Goal: Information Seeking & Learning: Learn about a topic

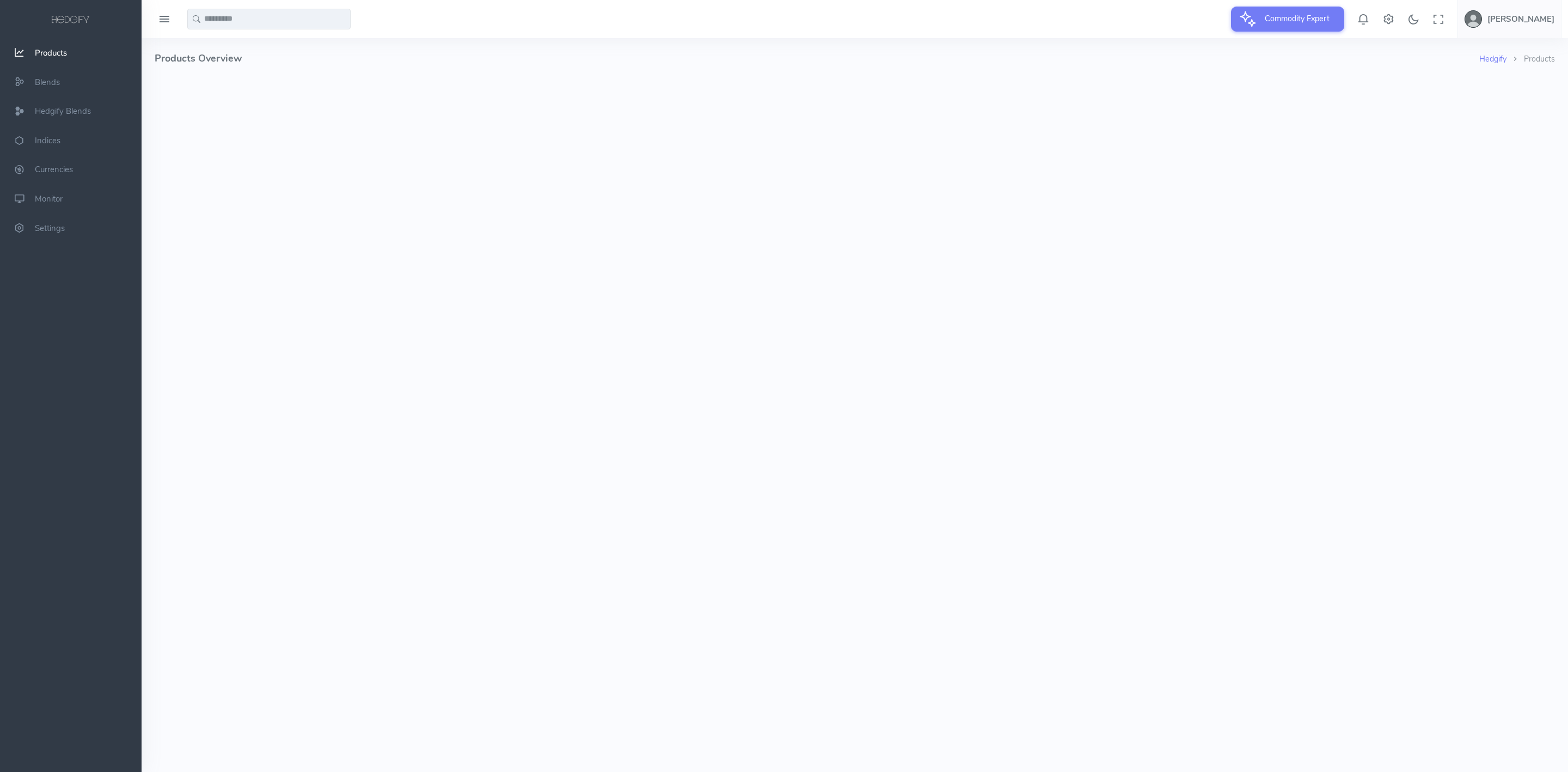
click at [251, 19] on input "text" at bounding box center [268, 19] width 164 height 21
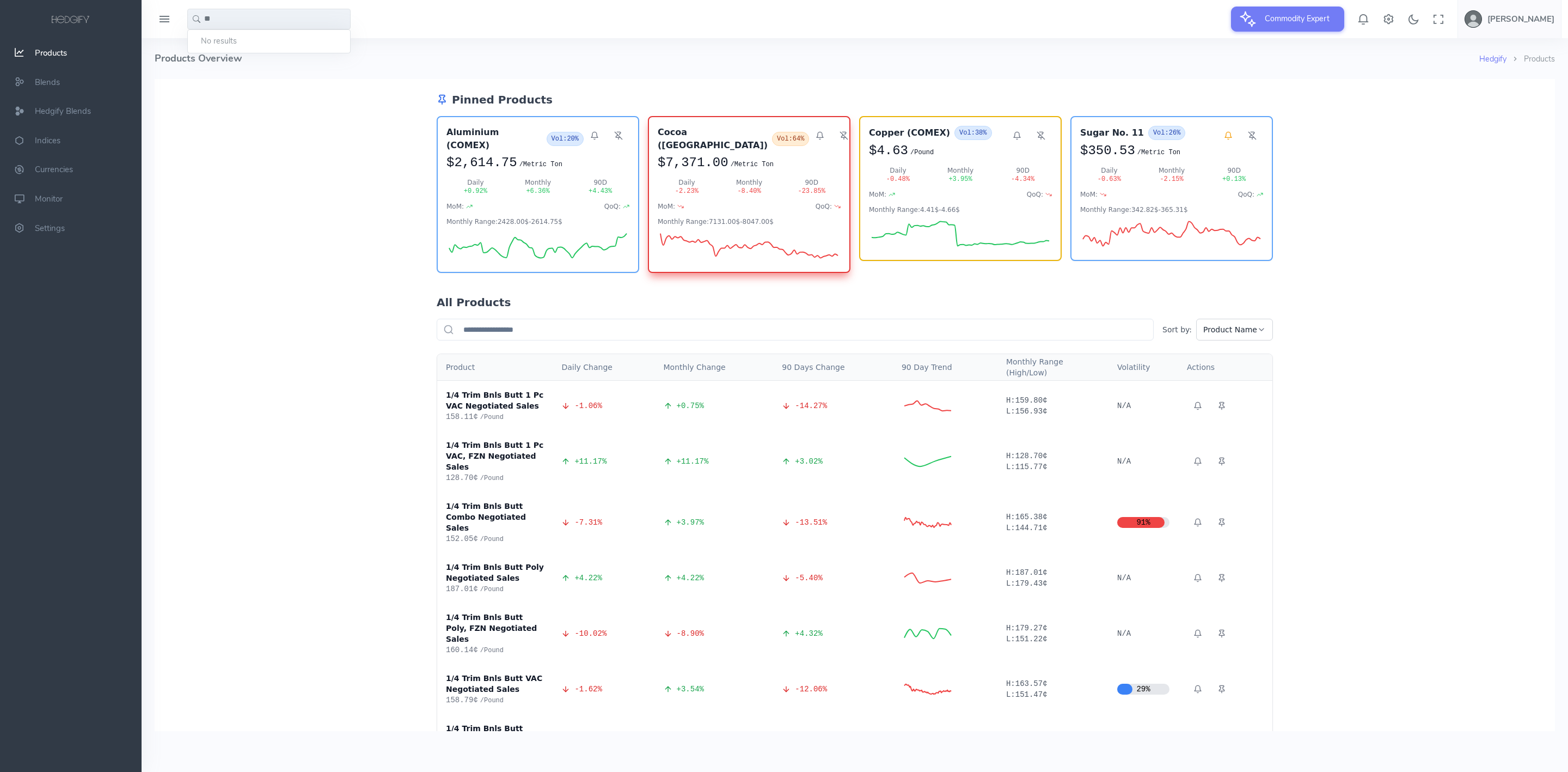
type input "*"
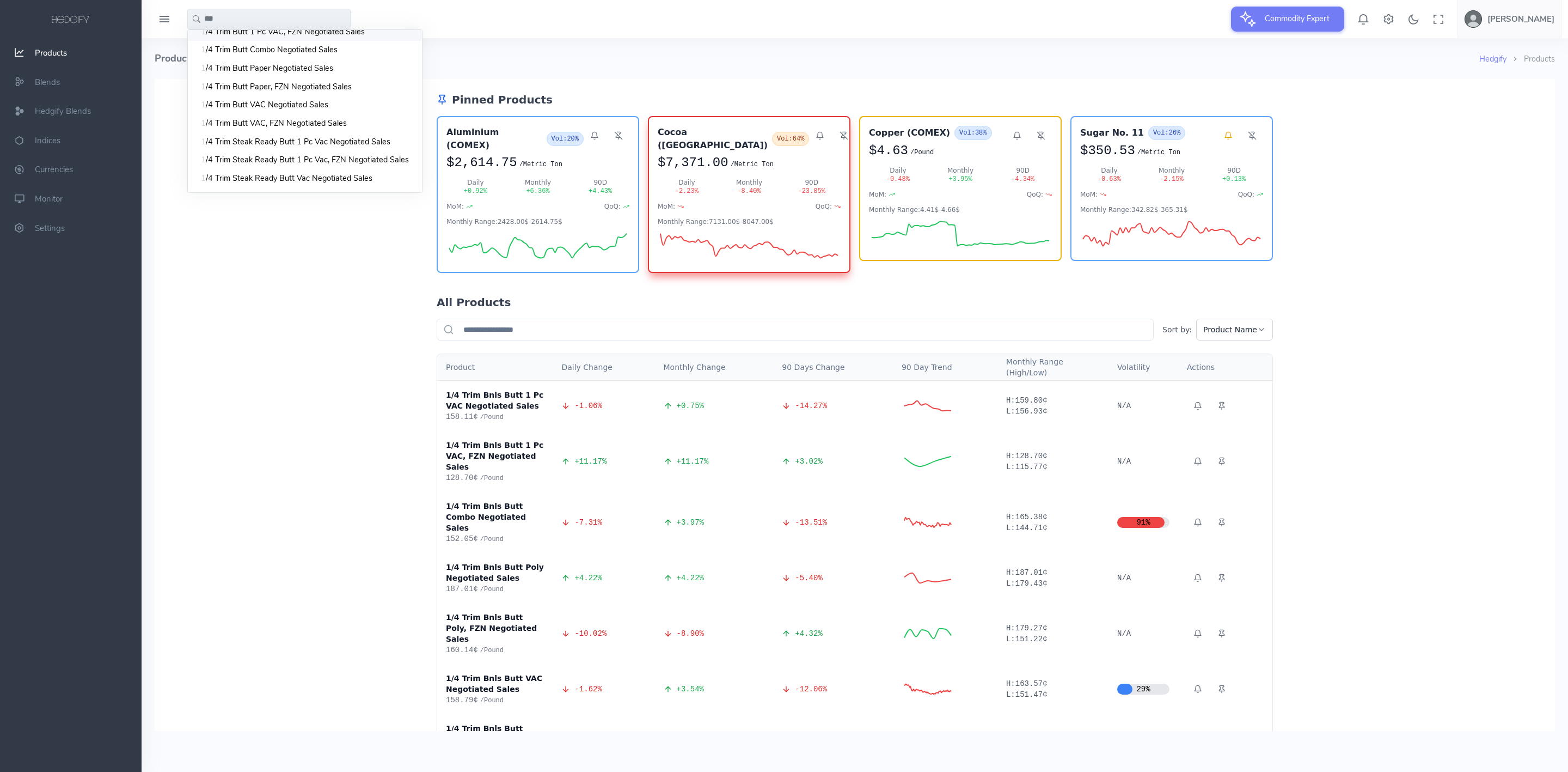
scroll to position [172, 0]
type input "*"
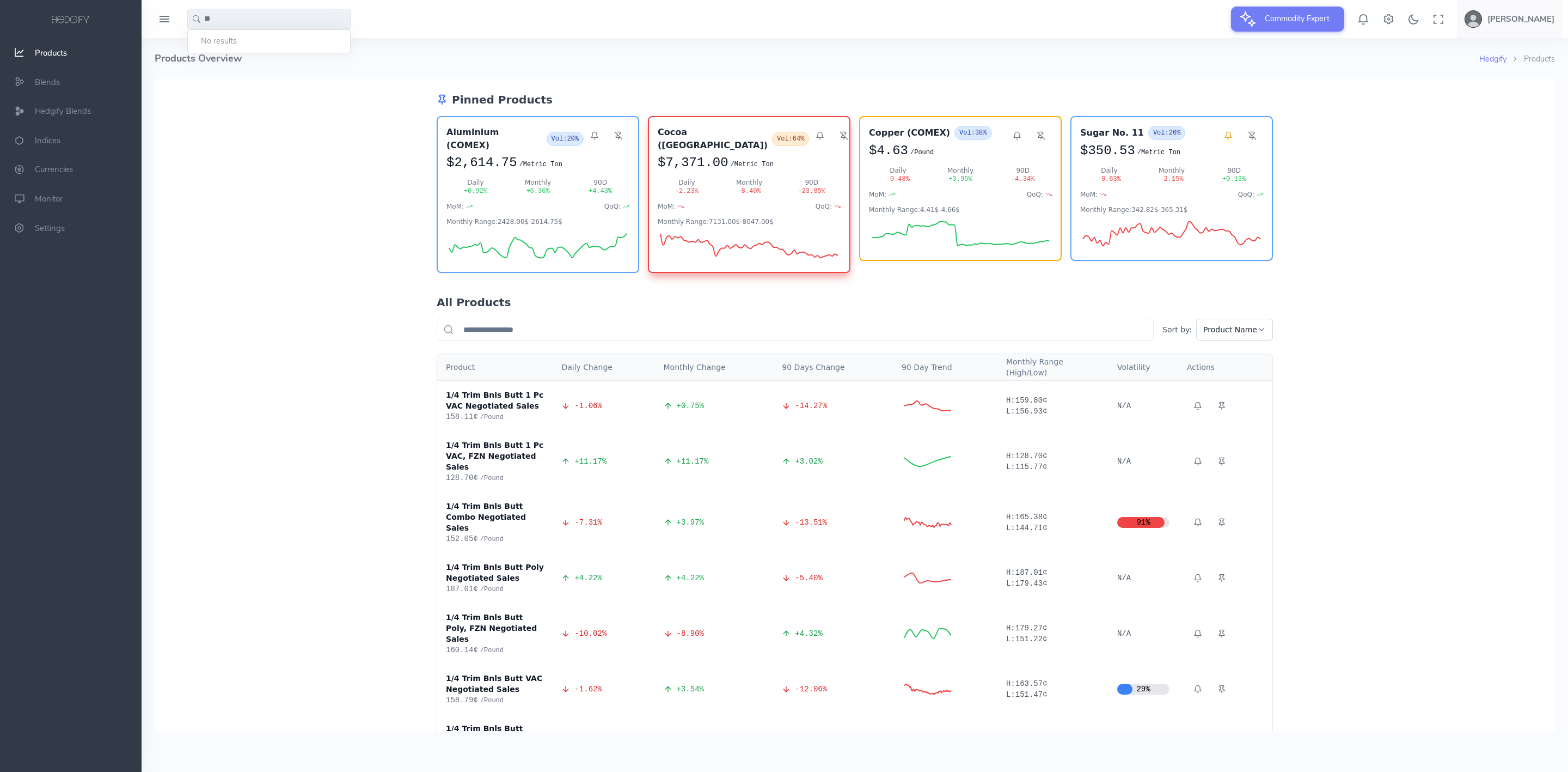
scroll to position [0, 0]
type input "*"
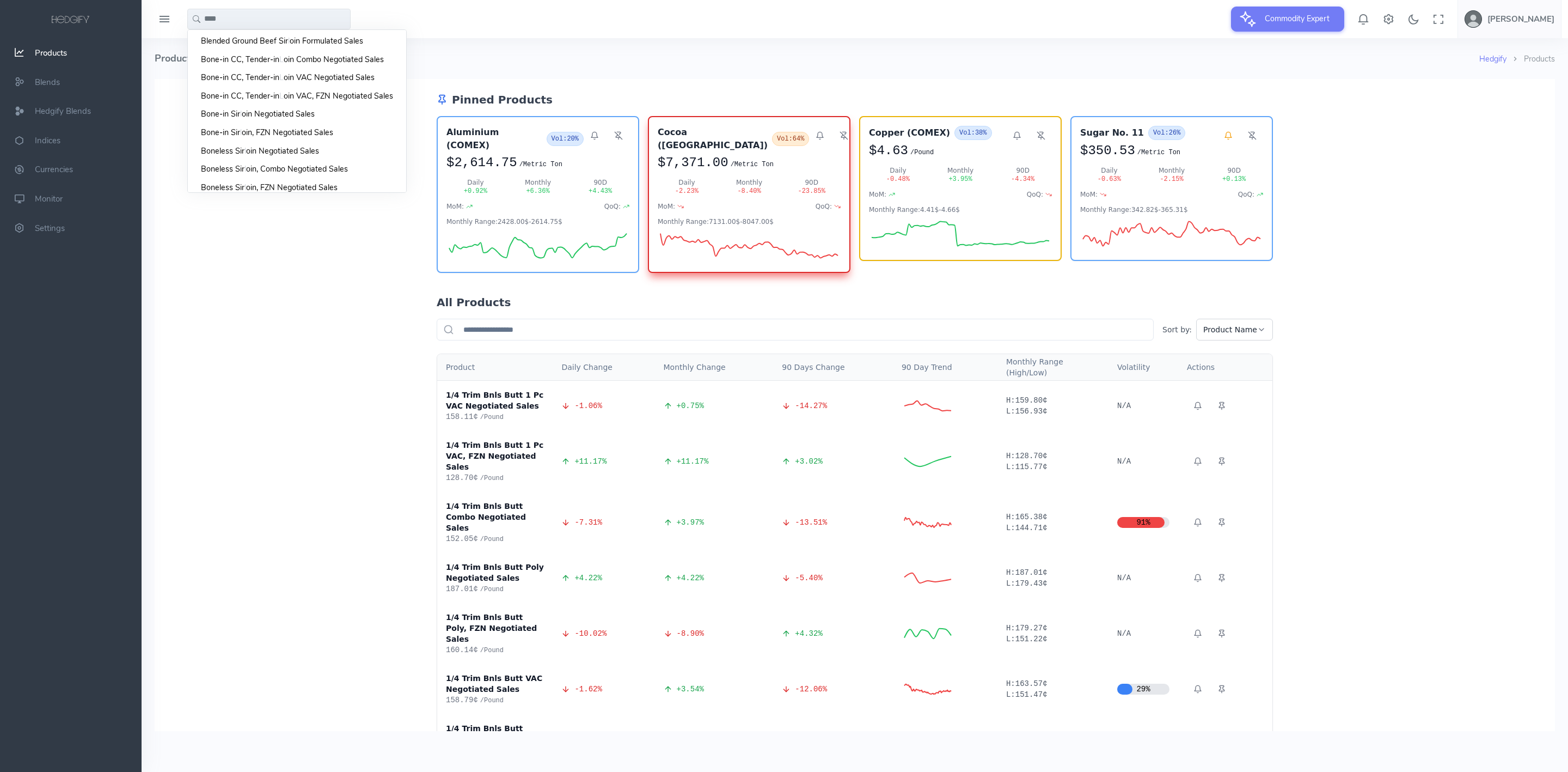
type input "****"
click at [725, 218] on div "Monthly Range: 7131.00$ - 8047.00$" at bounding box center [750, 223] width 181 height 9
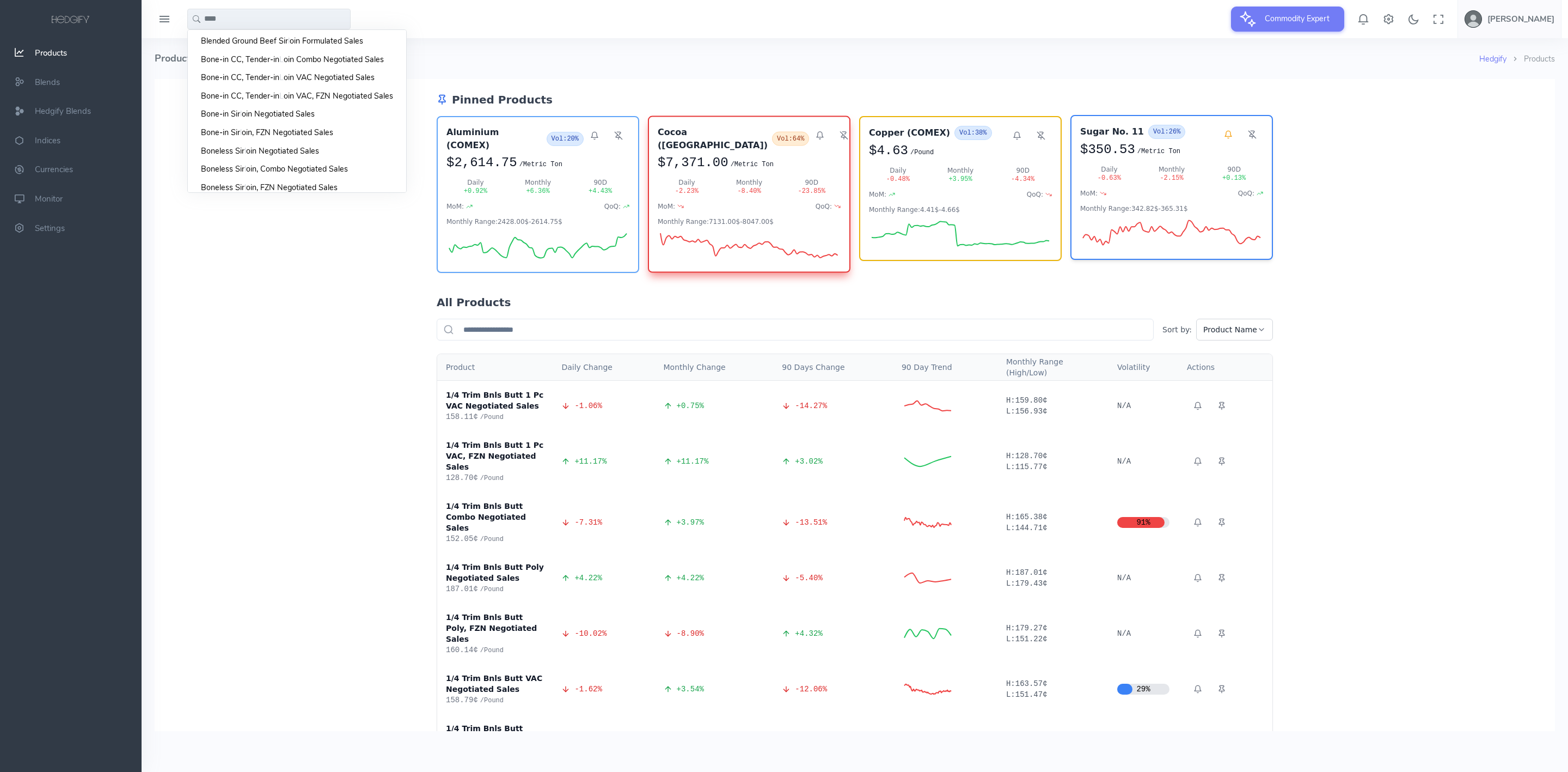
click at [1179, 190] on div "MoM: QoQ:" at bounding box center [1172, 193] width 183 height 9
click at [55, 56] on span "Products" at bounding box center [51, 53] width 32 height 11
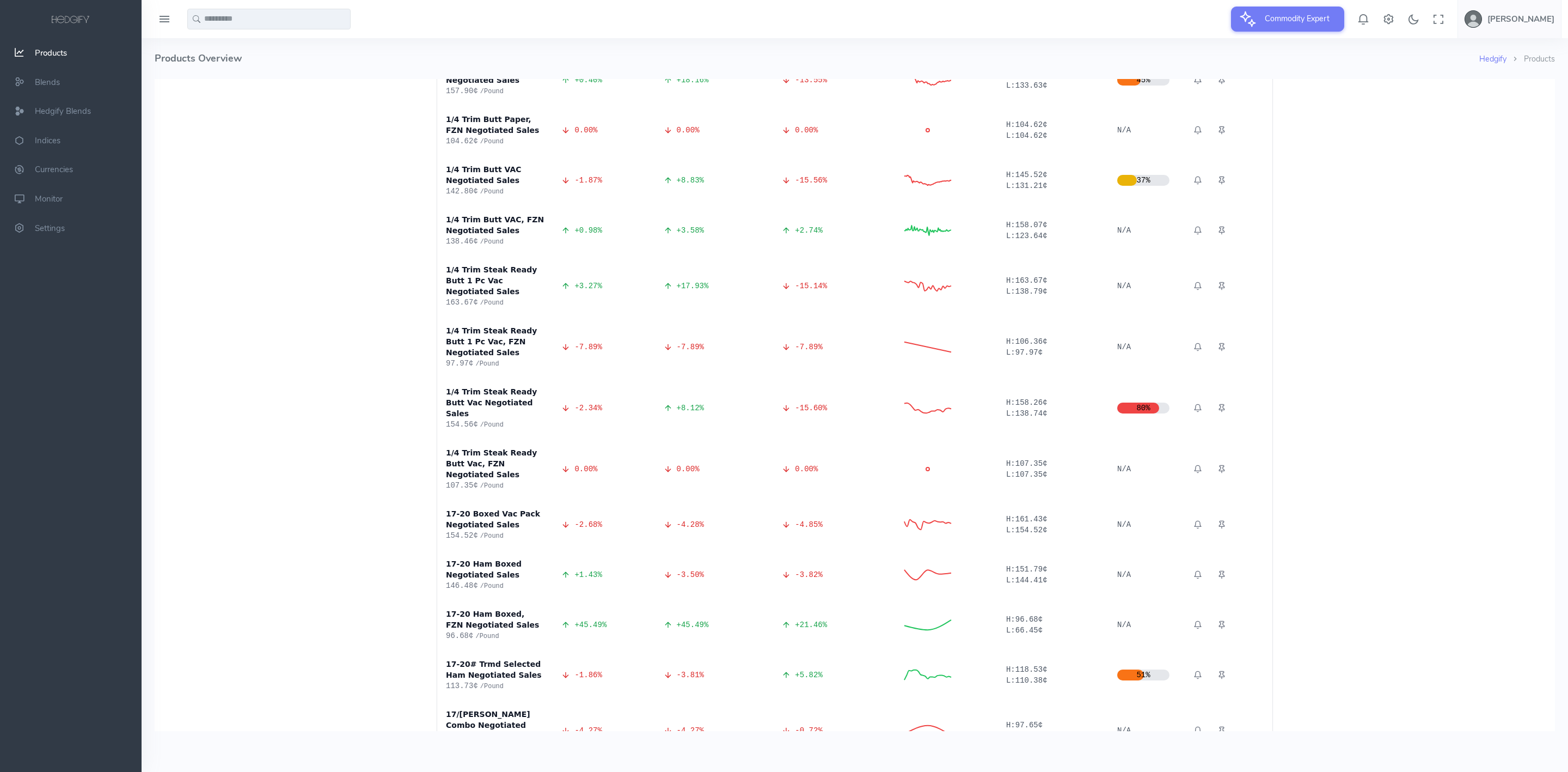
scroll to position [899, 0]
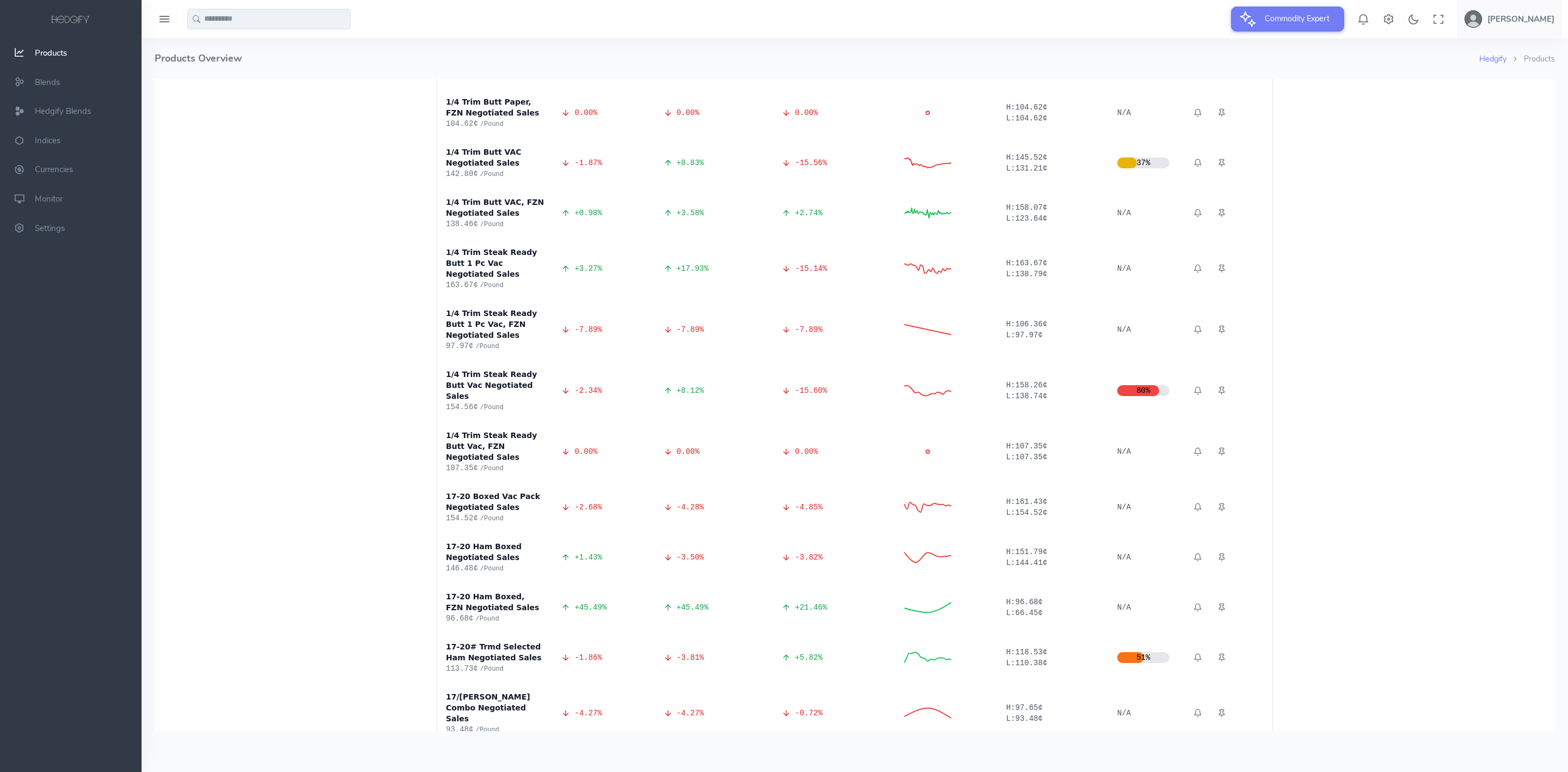
click at [231, 13] on input "text" at bounding box center [268, 19] width 164 height 21
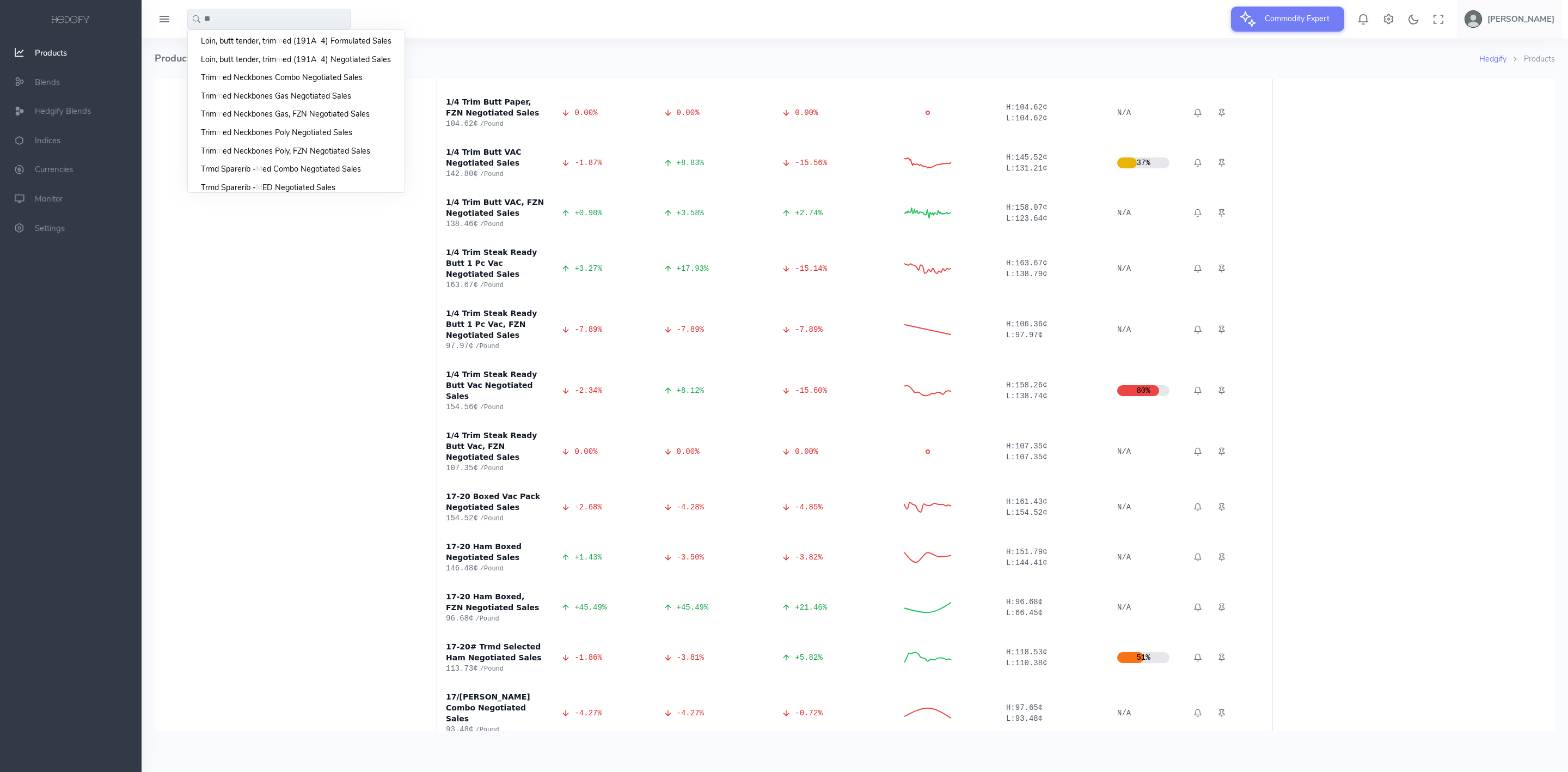
type input "*"
type input "**"
